Goal: Use online tool/utility

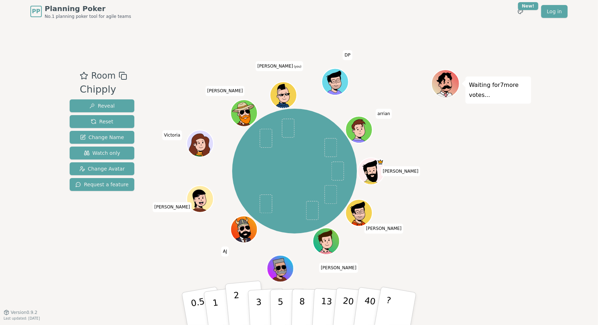
click at [242, 302] on button "2" at bounding box center [245, 308] width 41 height 57
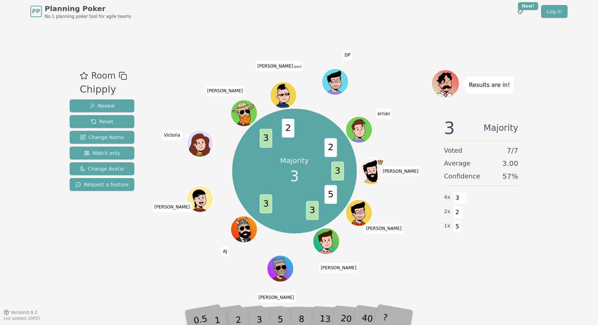
click at [256, 316] on div "2" at bounding box center [246, 308] width 24 height 27
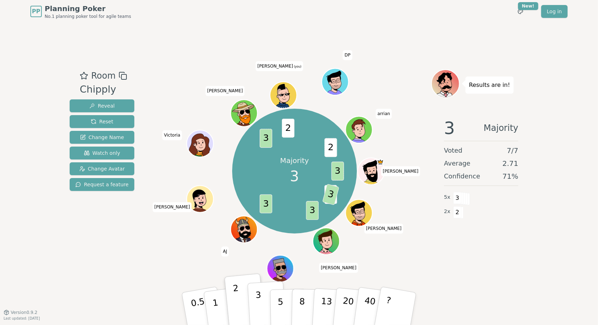
click at [261, 306] on button "3" at bounding box center [266, 309] width 39 height 56
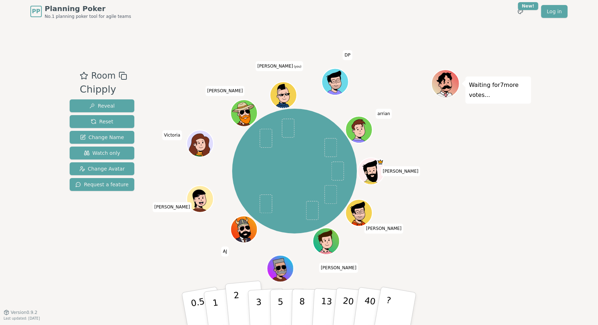
click at [239, 305] on button "2" at bounding box center [245, 308] width 41 height 57
click at [236, 306] on p "2" at bounding box center [237, 309] width 9 height 39
click at [235, 301] on p "2" at bounding box center [237, 309] width 9 height 39
click at [219, 305] on button "1" at bounding box center [223, 309] width 42 height 58
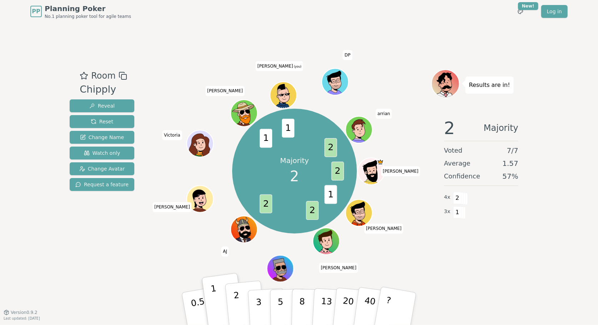
click at [240, 302] on button "2" at bounding box center [245, 308] width 41 height 57
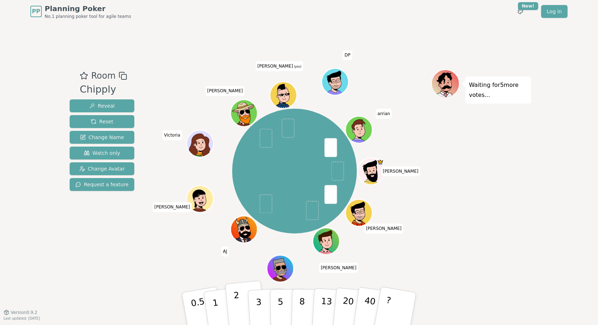
click at [240, 304] on button "2" at bounding box center [245, 308] width 41 height 57
click at [255, 294] on p "3" at bounding box center [259, 309] width 8 height 39
